Goal: Information Seeking & Learning: Learn about a topic

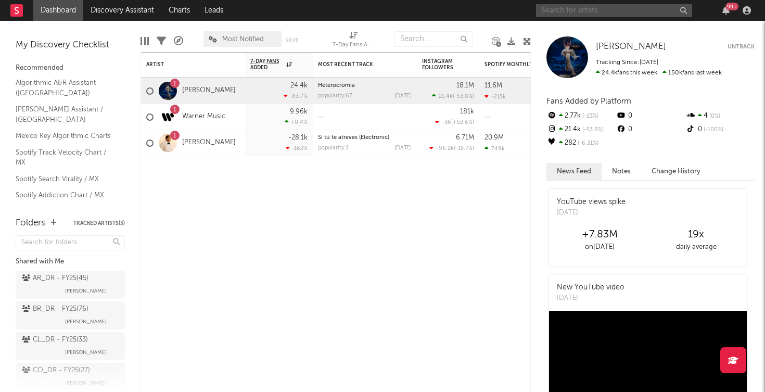
click at [552, 7] on input "text" at bounding box center [614, 10] width 156 height 13
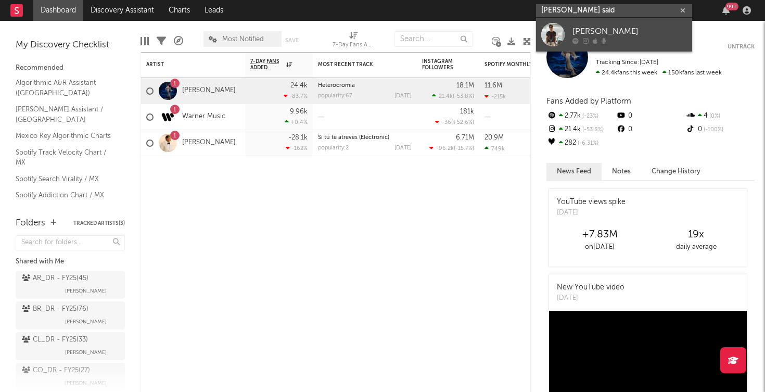
type input "[PERSON_NAME] said"
click at [551, 34] on div at bounding box center [552, 34] width 23 height 23
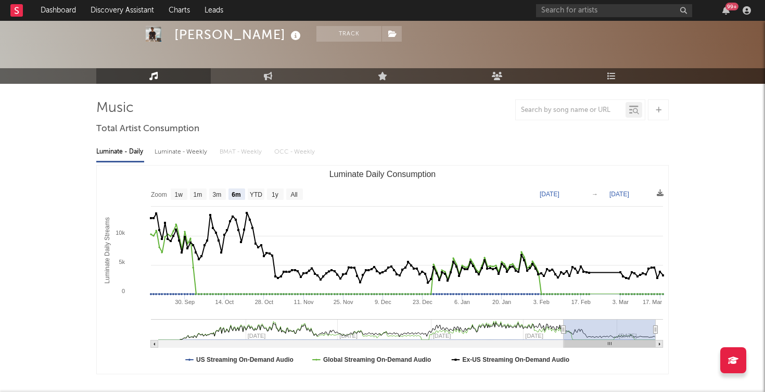
scroll to position [40, 0]
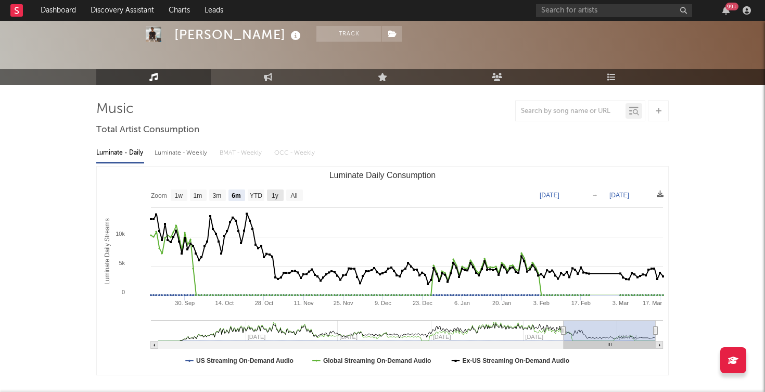
click at [273, 190] on rect "Luminate Daily Consumption" at bounding box center [275, 194] width 17 height 11
select select "1y"
type input "[DATE]"
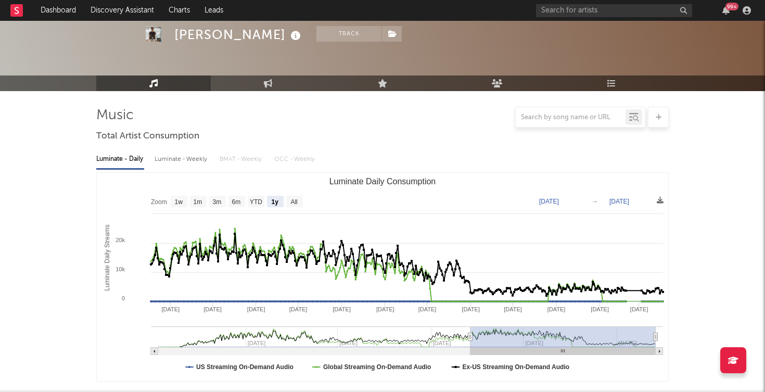
scroll to position [0, 0]
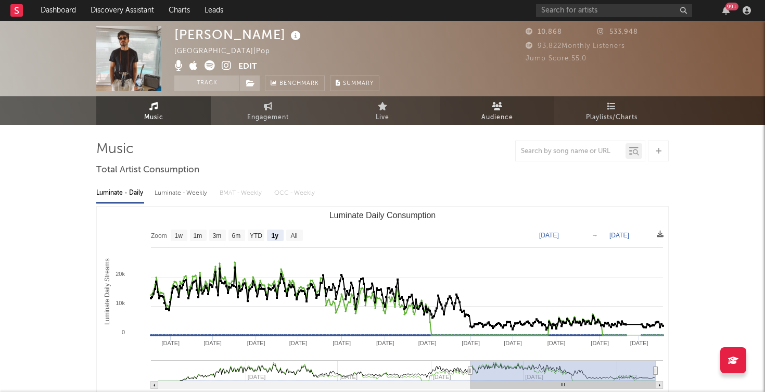
click at [494, 108] on icon at bounding box center [496, 106] width 11 height 8
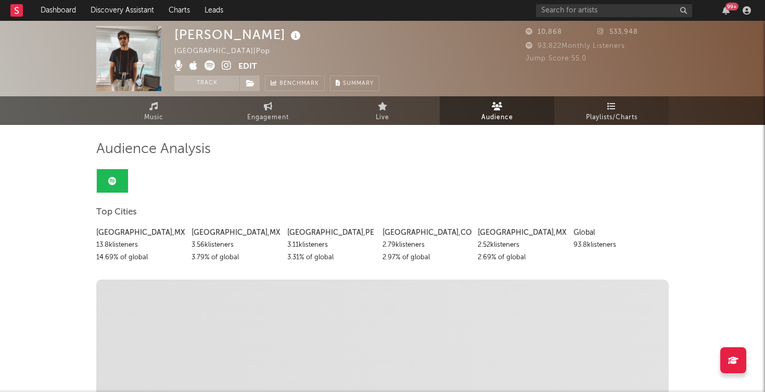
click at [600, 115] on span "Playlists/Charts" at bounding box center [611, 117] width 51 height 12
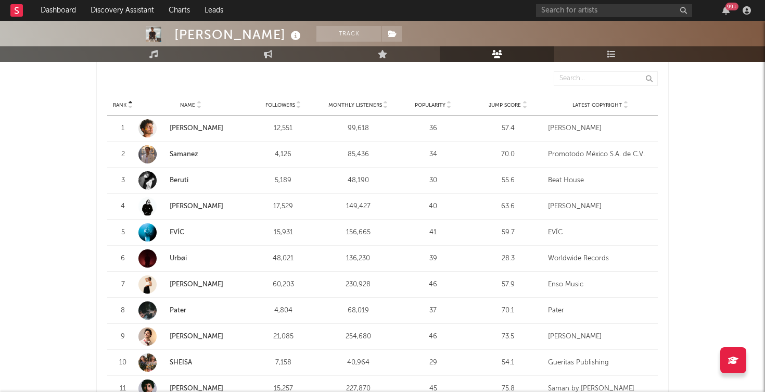
scroll to position [393, 0]
click at [296, 105] on icon at bounding box center [298, 107] width 5 height 4
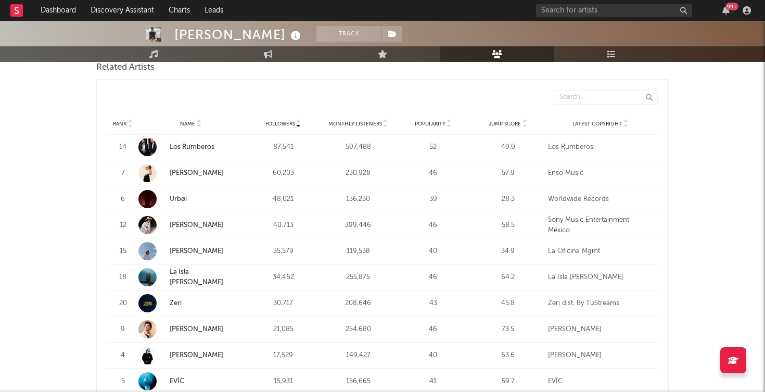
scroll to position [376, 0]
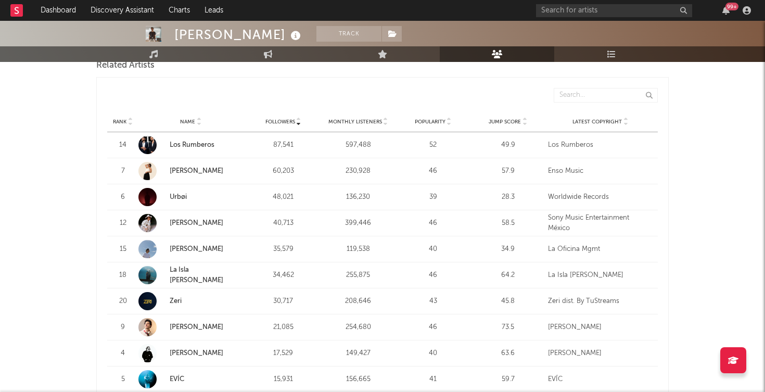
click at [383, 122] on icon at bounding box center [385, 124] width 5 height 4
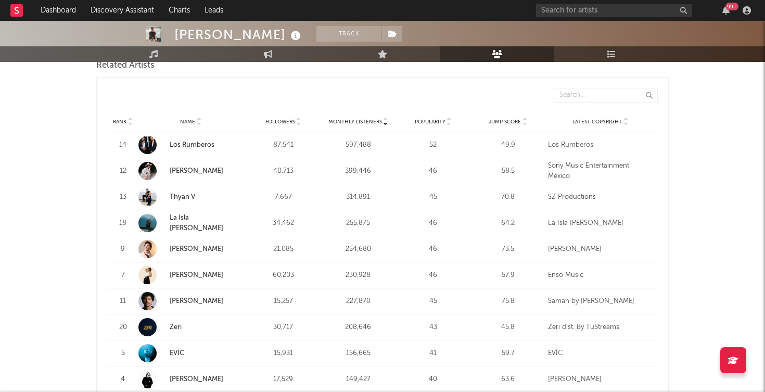
click at [299, 122] on icon at bounding box center [298, 124] width 5 height 4
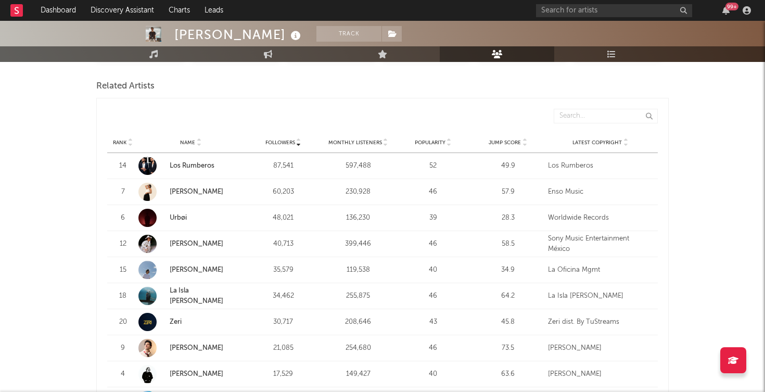
scroll to position [313, 0]
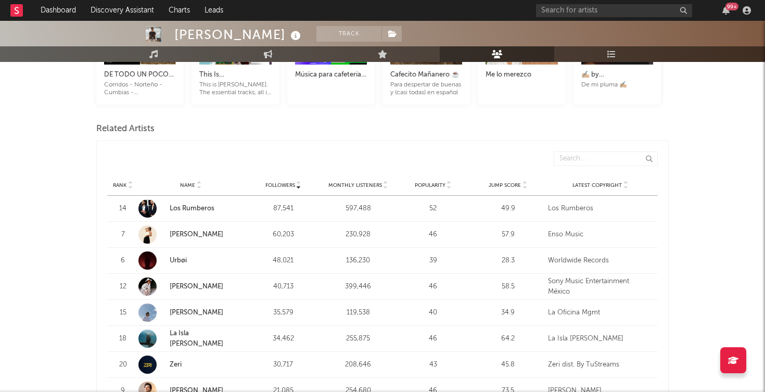
click at [134, 186] on div "Rank" at bounding box center [121, 185] width 29 height 8
click at [129, 186] on icon at bounding box center [129, 187] width 5 height 4
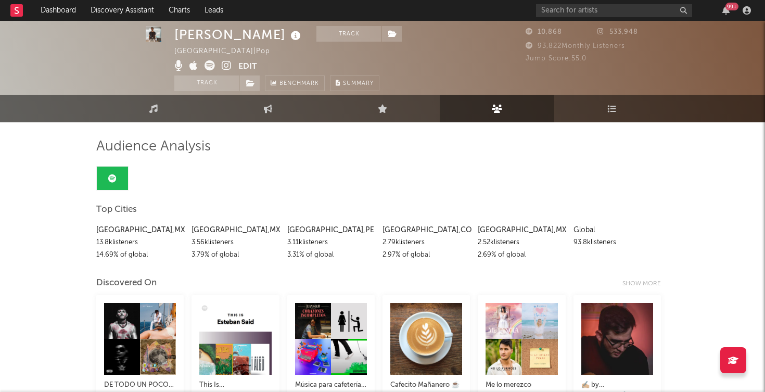
scroll to position [0, 0]
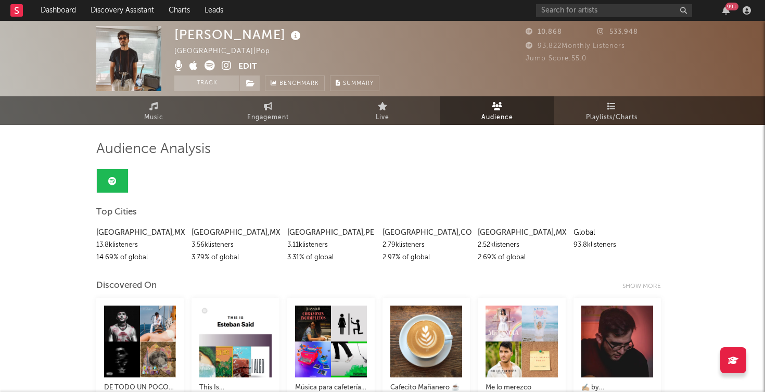
click at [248, 67] on button "Edit" at bounding box center [247, 66] width 19 height 13
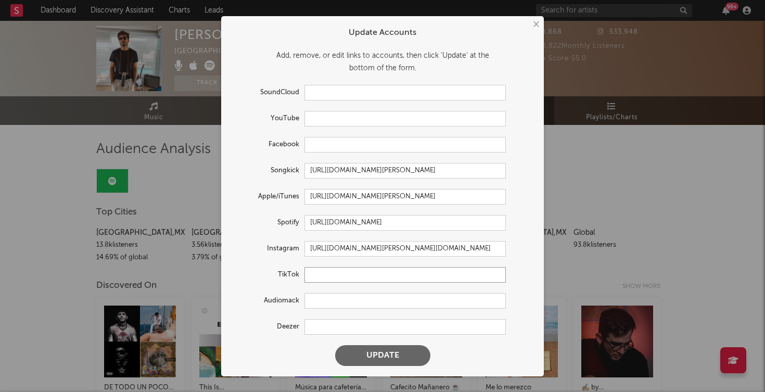
click at [319, 276] on input "text" at bounding box center [404, 275] width 201 height 16
paste input "[URL][DOMAIN_NAME]"
type input "[URL][DOMAIN_NAME]"
click at [373, 353] on button "Update" at bounding box center [382, 355] width 95 height 21
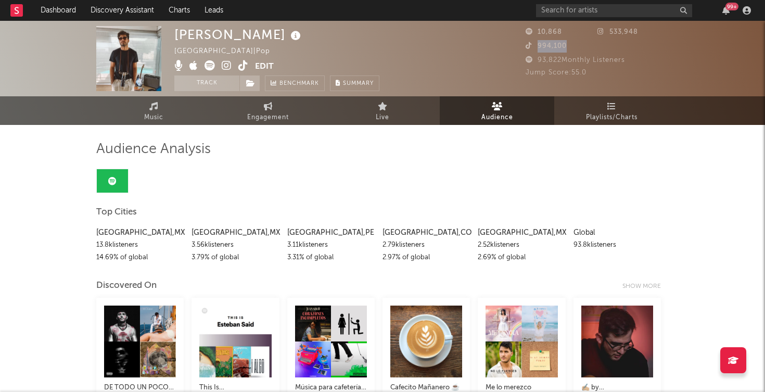
drag, startPoint x: 572, startPoint y: 45, endPoint x: 537, endPoint y: 47, distance: 34.4
click at [537, 47] on div "994,100" at bounding box center [561, 46] width 72 height 12
copy span "994,100"
click at [267, 70] on button "Edit" at bounding box center [264, 66] width 19 height 13
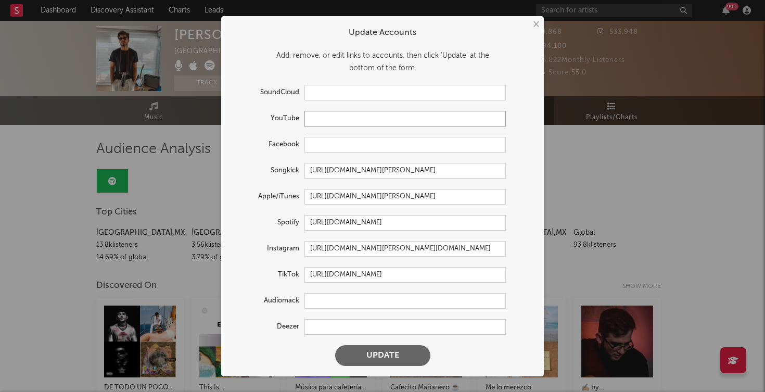
click at [327, 120] on input "text" at bounding box center [404, 119] width 201 height 16
paste input "UCE_LLlxWHPoIrcshf93IW-w"
type input "[DOMAIN_NAME][URL]"
click at [379, 345] on button "Update" at bounding box center [382, 355] width 95 height 21
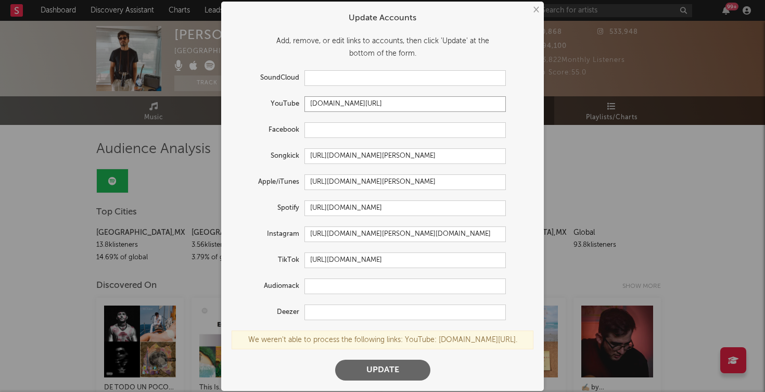
click at [342, 98] on input "[DOMAIN_NAME][URL]" at bounding box center [404, 104] width 201 height 16
paste input "[URL][DOMAIN_NAME]"
drag, startPoint x: 424, startPoint y: 101, endPoint x: 593, endPoint y: 118, distance: 169.8
click at [593, 118] on div "× Update Accounts Add, remove, or edit links to accounts, then click 'Update' a…" at bounding box center [382, 196] width 765 height 392
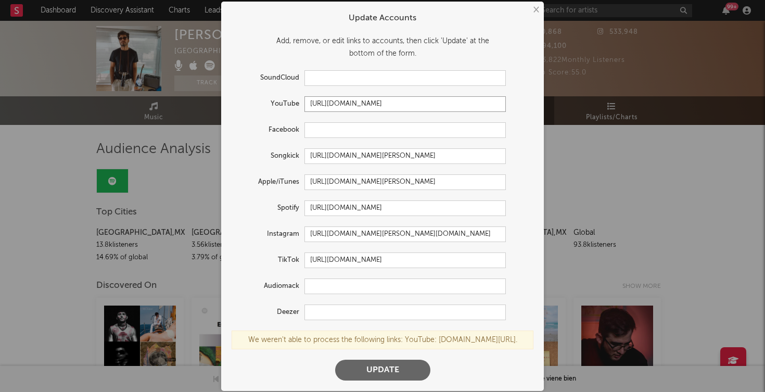
type input "[URL][DOMAIN_NAME]"
click at [386, 380] on button "Update" at bounding box center [382, 369] width 95 height 21
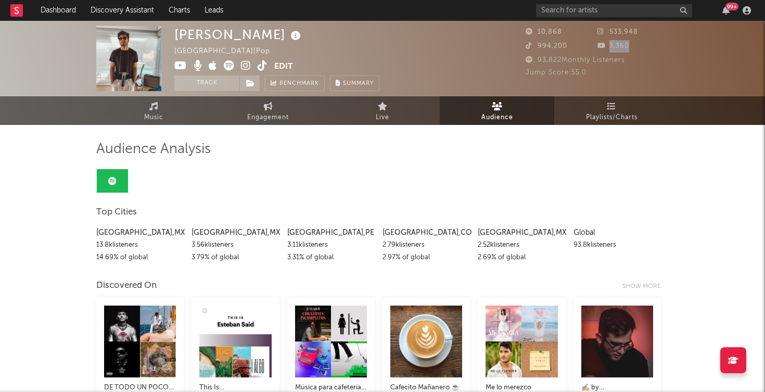
drag, startPoint x: 633, startPoint y: 46, endPoint x: 609, endPoint y: 48, distance: 24.5
click at [609, 48] on div "3,360" at bounding box center [633, 46] width 72 height 12
copy span "3,360"
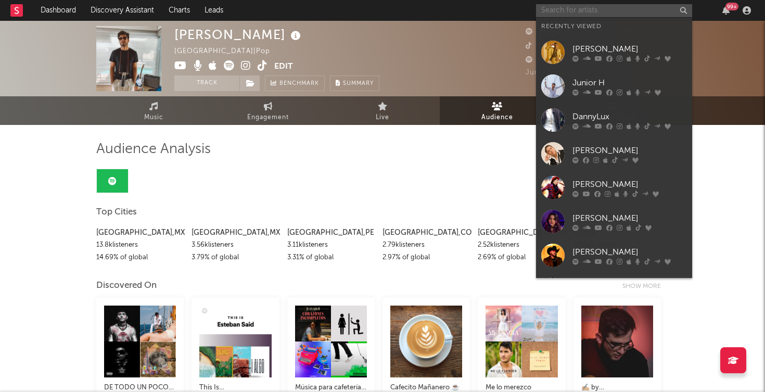
click at [560, 9] on input "text" at bounding box center [614, 10] width 156 height 13
paste input "[URL][DOMAIN_NAME]"
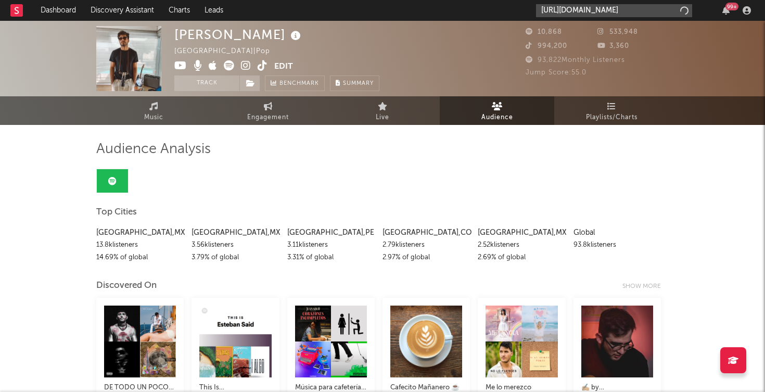
scroll to position [0, 122]
type input "[URL][DOMAIN_NAME]"
click at [585, 19] on div "[URL][DOMAIN_NAME] 99 +" at bounding box center [645, 10] width 218 height 21
click at [585, 16] on input "[URL][DOMAIN_NAME]" at bounding box center [614, 10] width 156 height 13
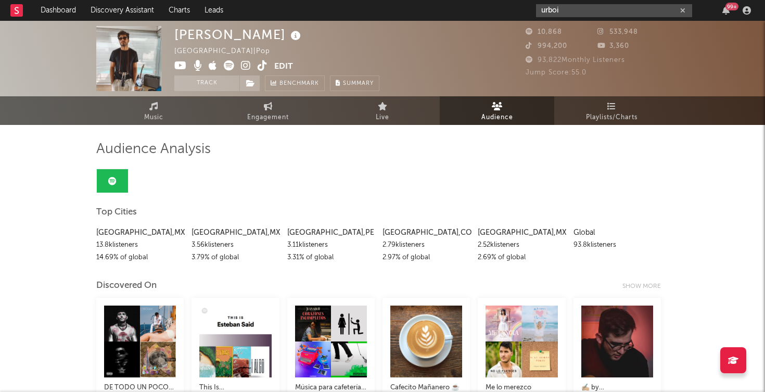
type input "urboi"
click at [546, 35] on span "10,868" at bounding box center [543, 32] width 36 height 7
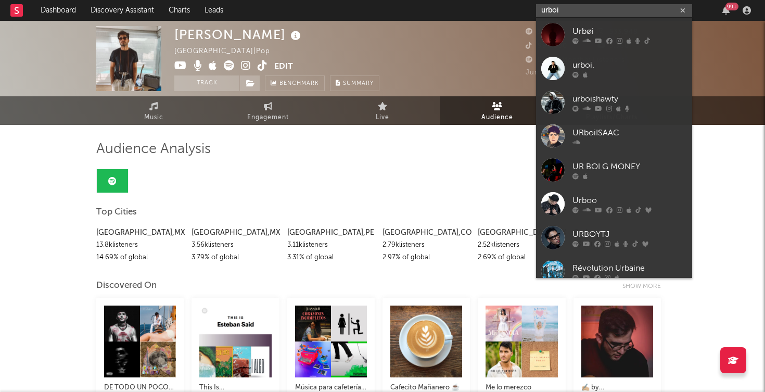
click at [566, 9] on input "urboi" at bounding box center [614, 10] width 156 height 13
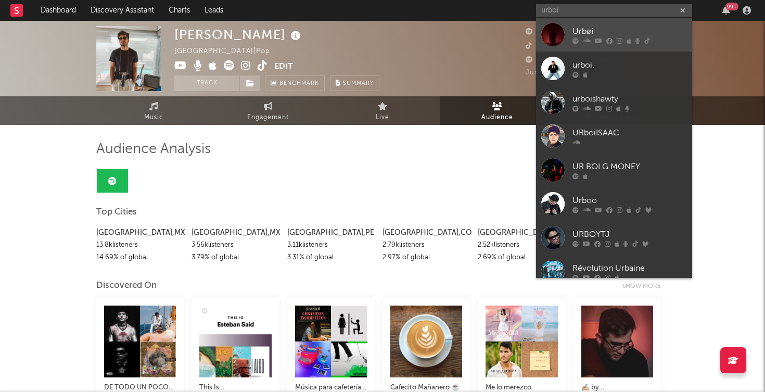
click at [555, 31] on div at bounding box center [552, 34] width 23 height 23
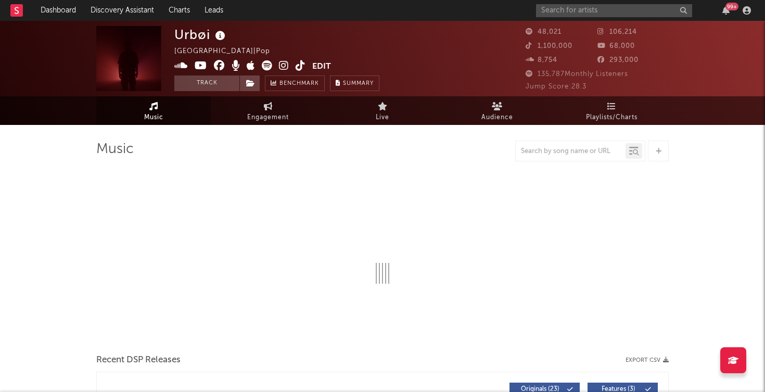
select select "6m"
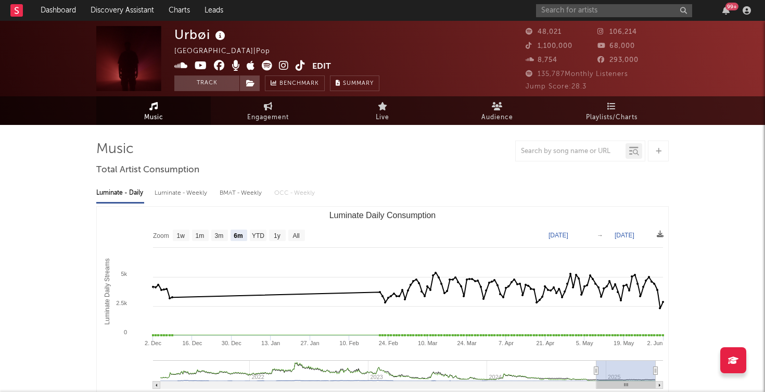
select select "6m"
click at [630, 101] on link "Playlists/Charts" at bounding box center [611, 110] width 114 height 29
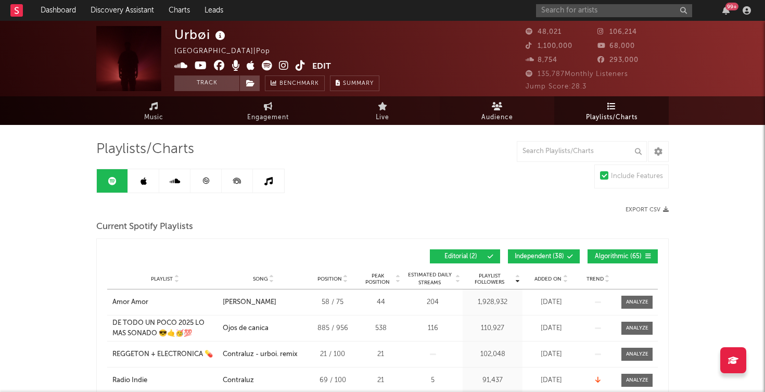
click at [517, 107] on link "Audience" at bounding box center [496, 110] width 114 height 29
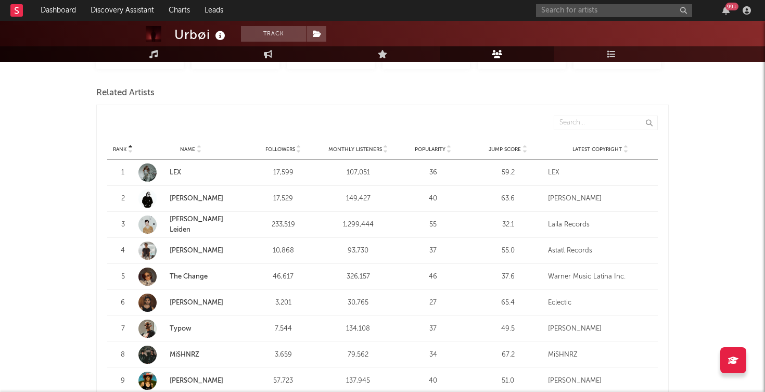
scroll to position [386, 0]
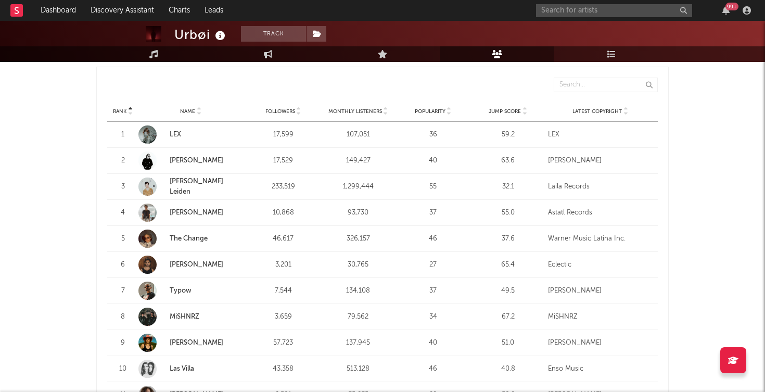
click at [293, 114] on div "Followers" at bounding box center [283, 111] width 70 height 8
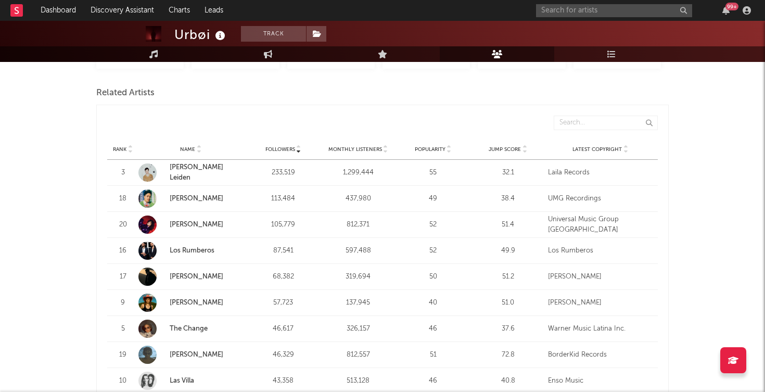
scroll to position [347, 0]
click at [554, 14] on input "text" at bounding box center [614, 10] width 156 height 13
type input "[PERSON_NAME]"
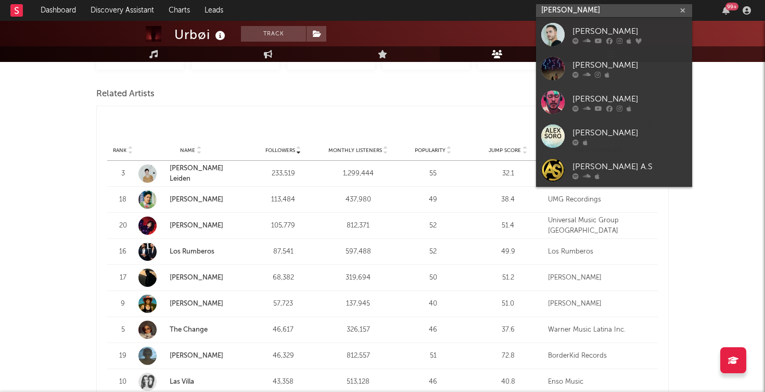
click at [569, 8] on input "[PERSON_NAME]" at bounding box center [614, 10] width 156 height 13
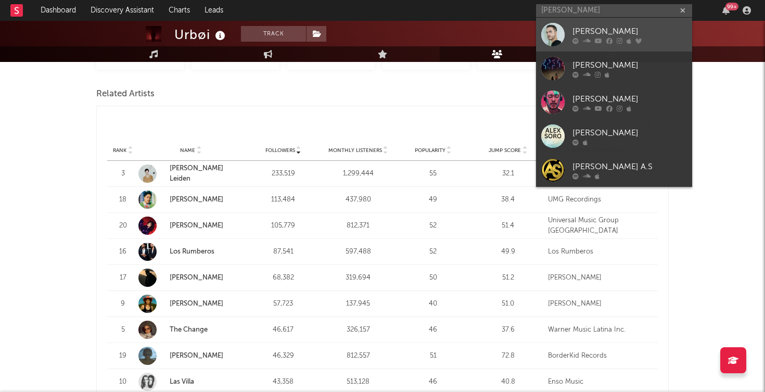
click at [556, 31] on div at bounding box center [552, 34] width 23 height 23
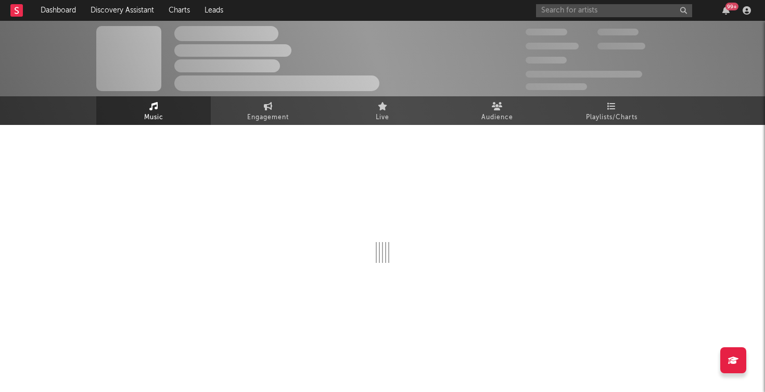
select select "6m"
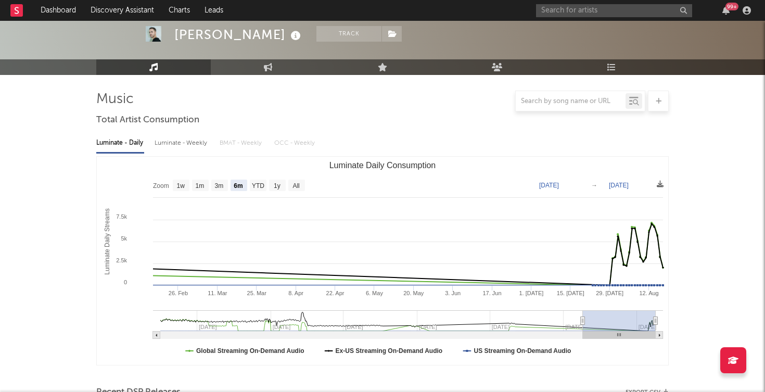
scroll to position [70, 0]
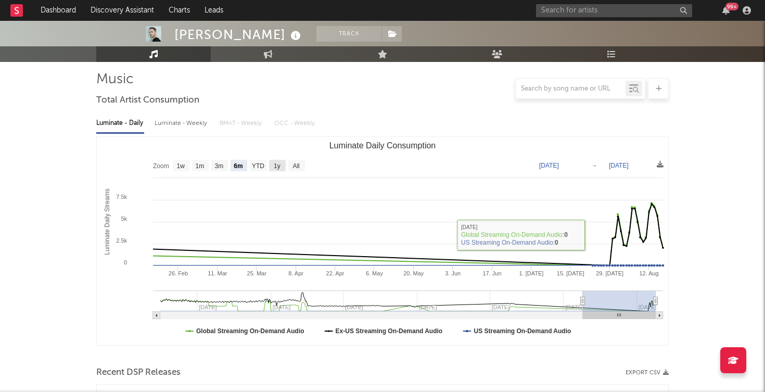
click at [283, 166] on rect "Luminate Daily Consumption" at bounding box center [277, 165] width 17 height 11
select select "1y"
type input "[DATE]"
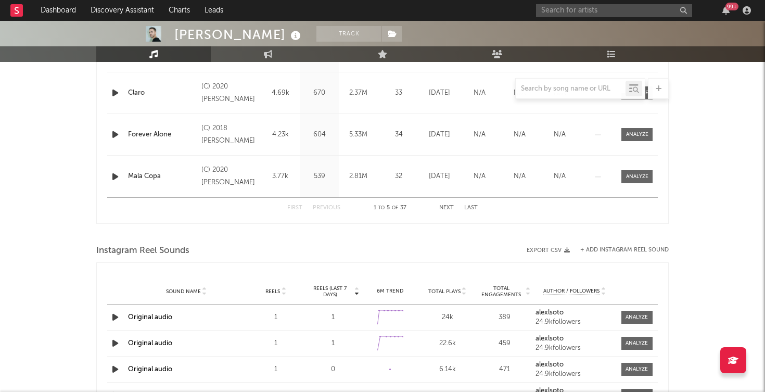
scroll to position [0, 0]
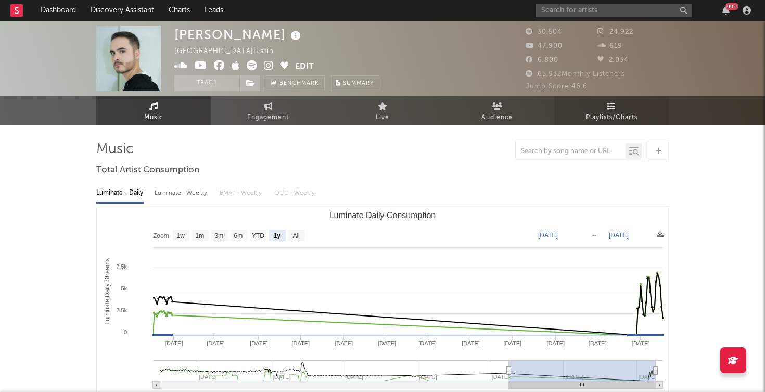
click at [614, 113] on span "Playlists/Charts" at bounding box center [611, 117] width 51 height 12
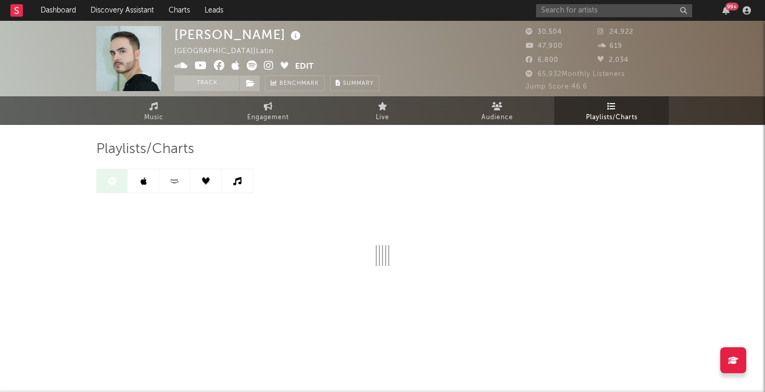
click at [490, 126] on div "Playlists/Charts" at bounding box center [382, 229] width 572 height 209
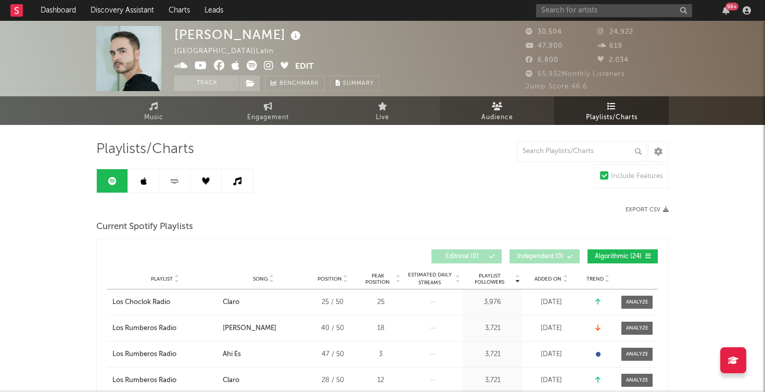
click at [496, 115] on span "Audience" at bounding box center [497, 117] width 32 height 12
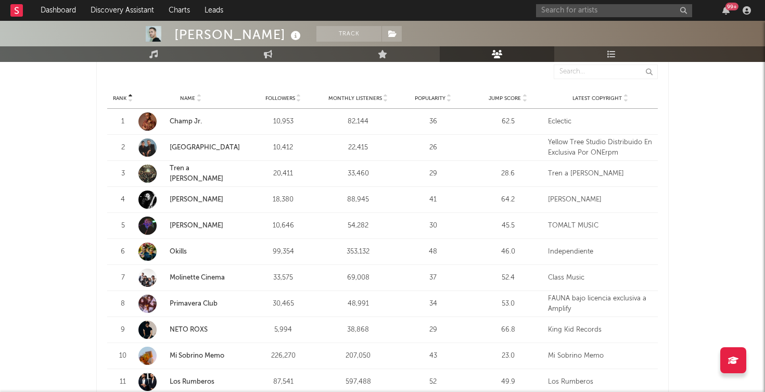
scroll to position [391, 0]
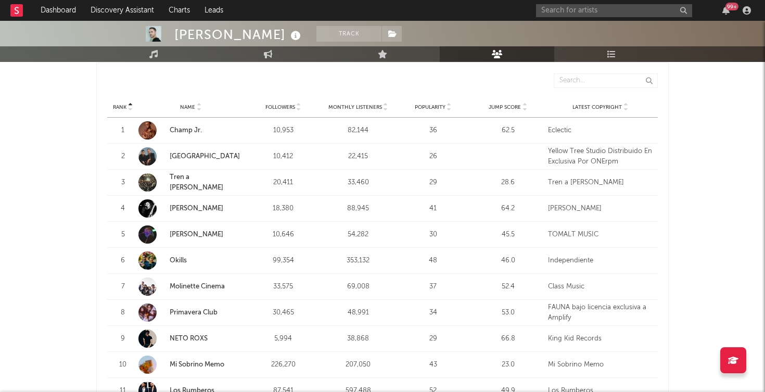
click at [300, 108] on icon at bounding box center [298, 109] width 5 height 4
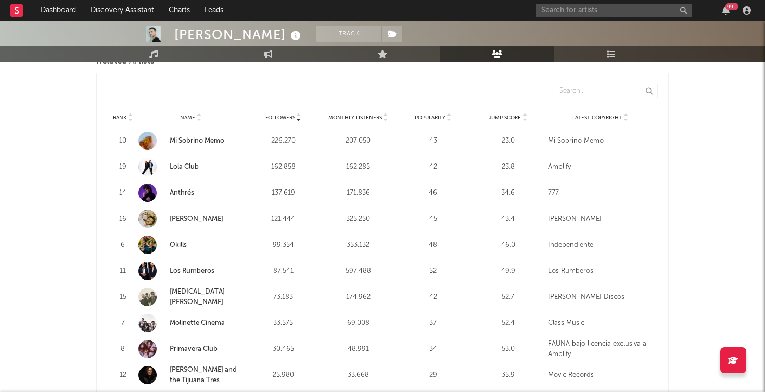
scroll to position [0, 0]
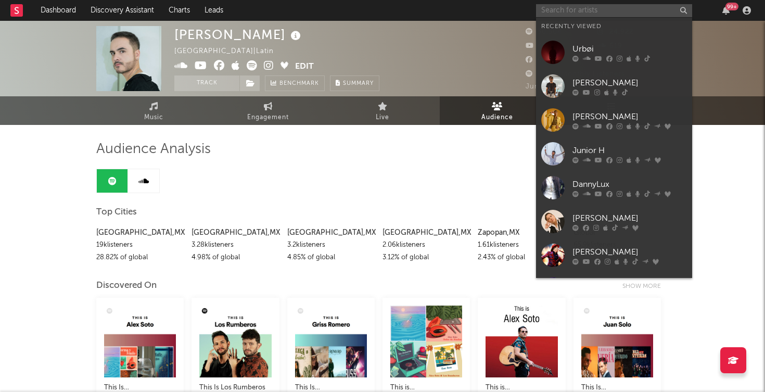
click at [549, 11] on input "text" at bounding box center [614, 10] width 156 height 13
